Goal: Transaction & Acquisition: Purchase product/service

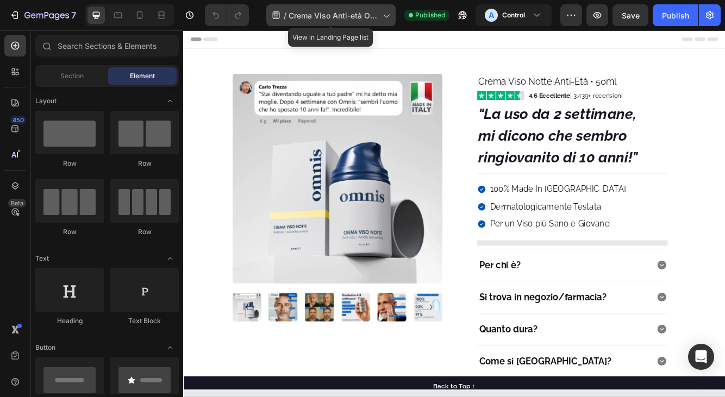
click at [358, 20] on span "Crema Viso Anti-età Omnis | Made in Italy 🇮🇹 | 55 | LP.CV.55+" at bounding box center [334, 15] width 90 height 11
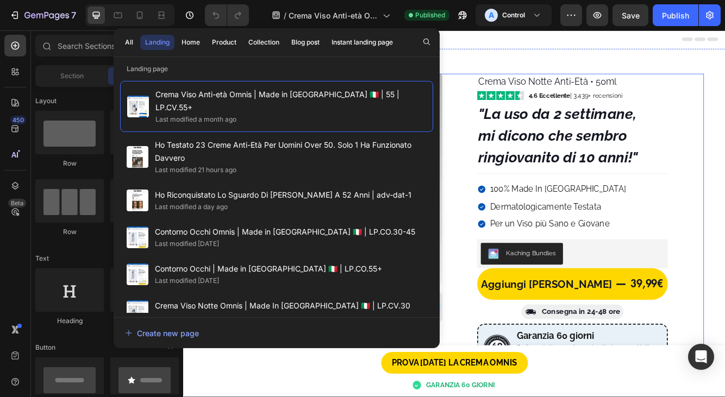
click at [724, 170] on div "Image Image Image Image Image Image Image Image Image Image Image Carousel Imag…" at bounding box center [509, 396] width 600 height 627
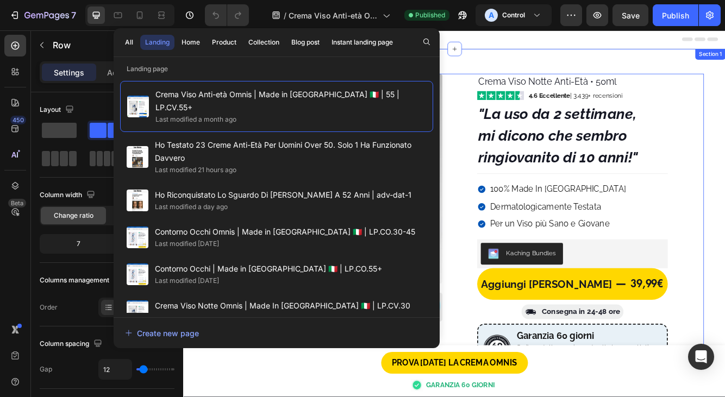
click at [536, 61] on div "Image Image Image Image Image Image Image Image Image Image Image Carousel Imag…" at bounding box center [509, 381] width 652 height 657
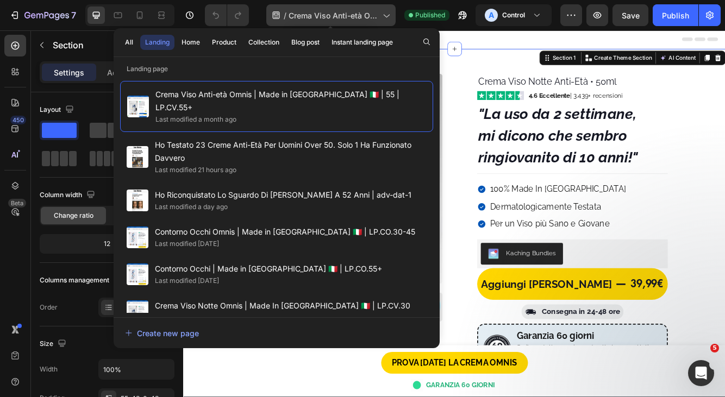
click at [356, 21] on div "/ Crema Viso Anti-età Omnis | Made in Italy 🇮🇹 | 55 | LP.CV.55+" at bounding box center [330, 15] width 129 height 22
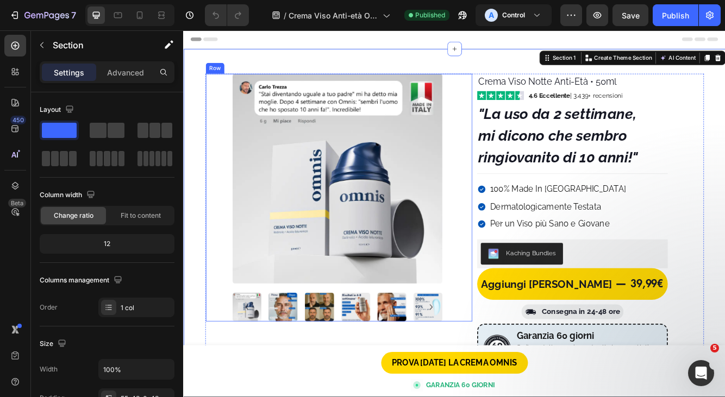
click at [506, 339] on div "Image Image Image Image Image Image Image Image Image Image Image Carousel" at bounding box center [370, 358] width 321 height 46
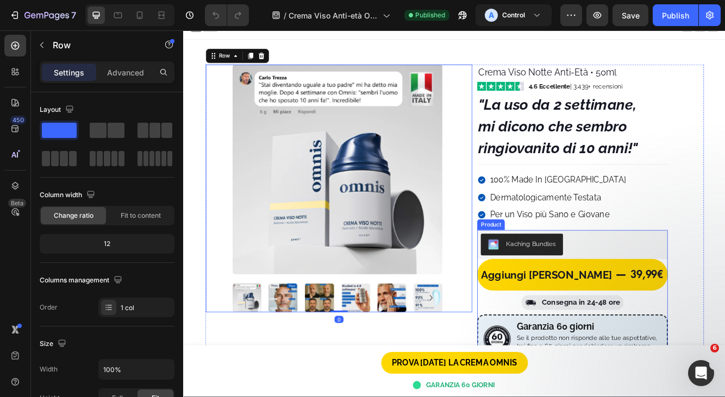
scroll to position [87, 0]
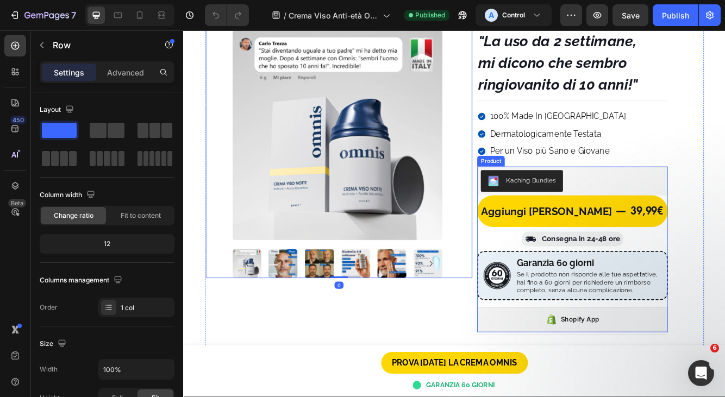
click at [724, 281] on div "Aggiungi Al Carrello 39,99€ Add to Cart Image Consegna in 24-48 ore Heading Row…" at bounding box center [650, 311] width 229 height 164
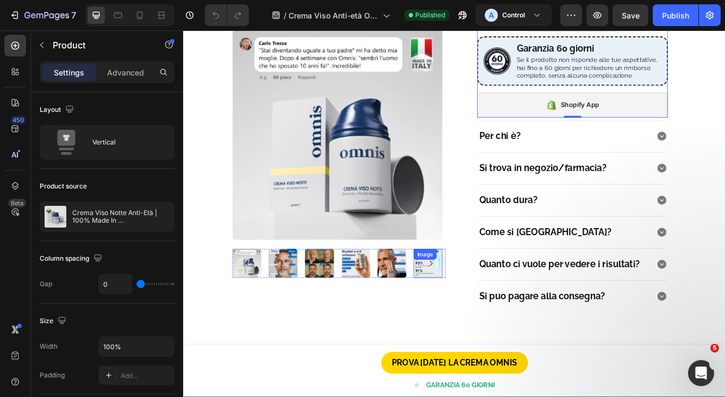
scroll to position [633, 0]
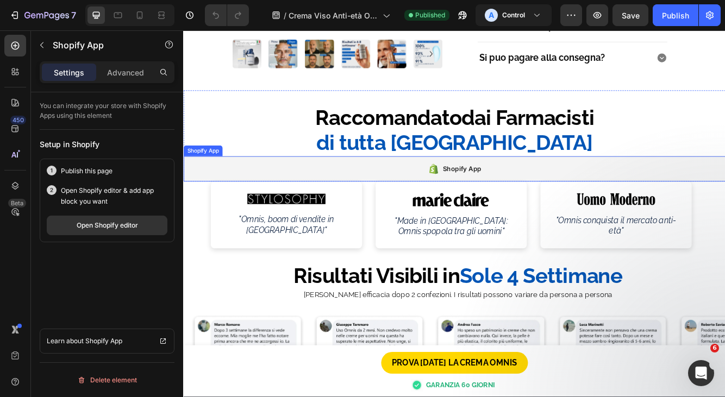
click at [348, 197] on div "Shopify App" at bounding box center [509, 197] width 652 height 30
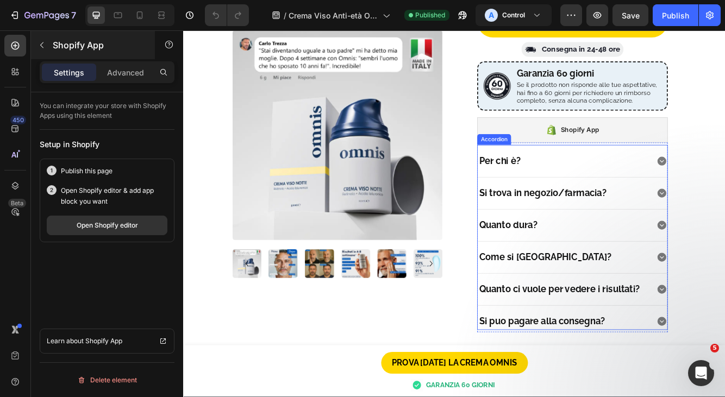
scroll to position [314, 0]
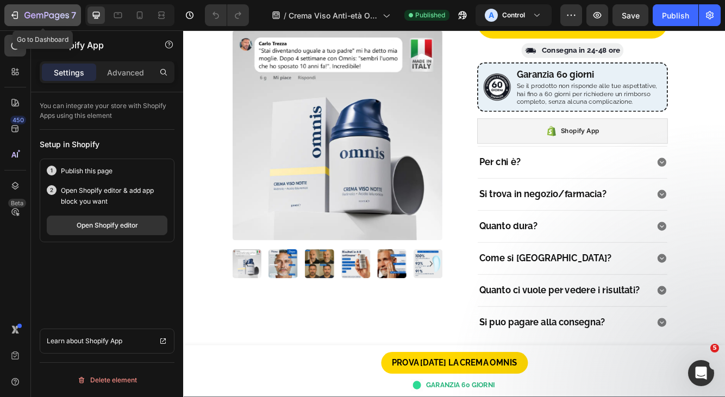
click at [22, 14] on div "7" at bounding box center [42, 15] width 67 height 13
